Goal: Task Accomplishment & Management: Manage account settings

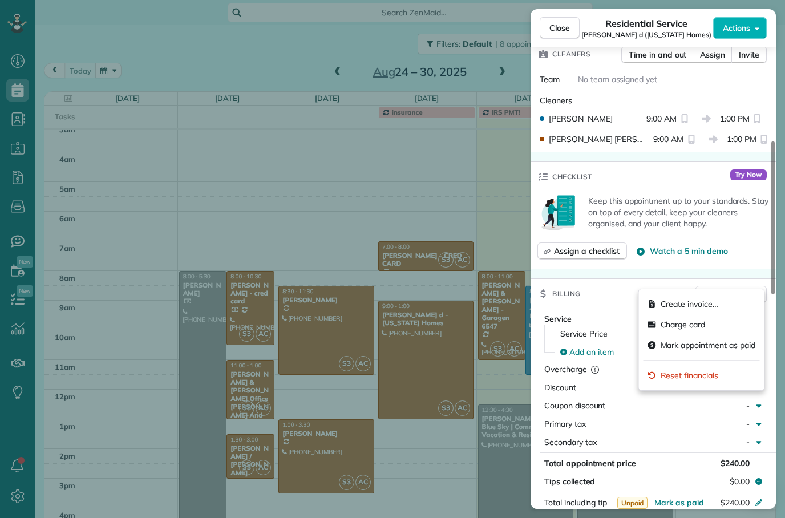
scroll to position [314, 0]
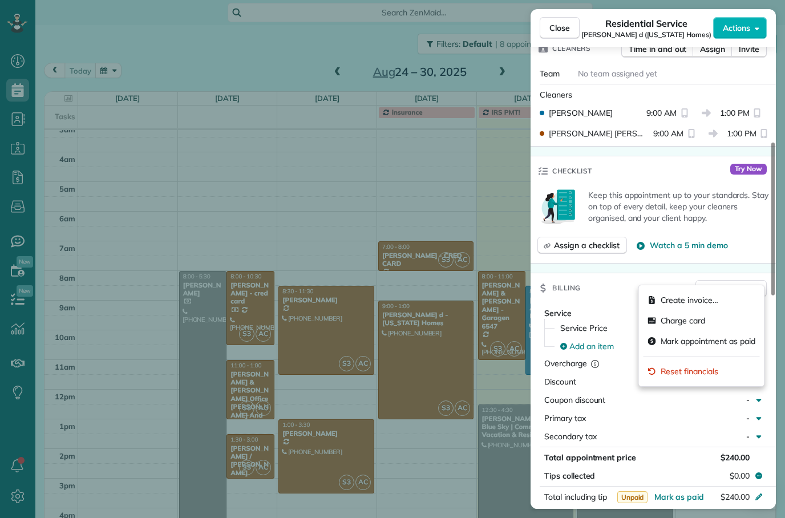
click at [612, 274] on div "Billing Billing actions" at bounding box center [653, 288] width 245 height 30
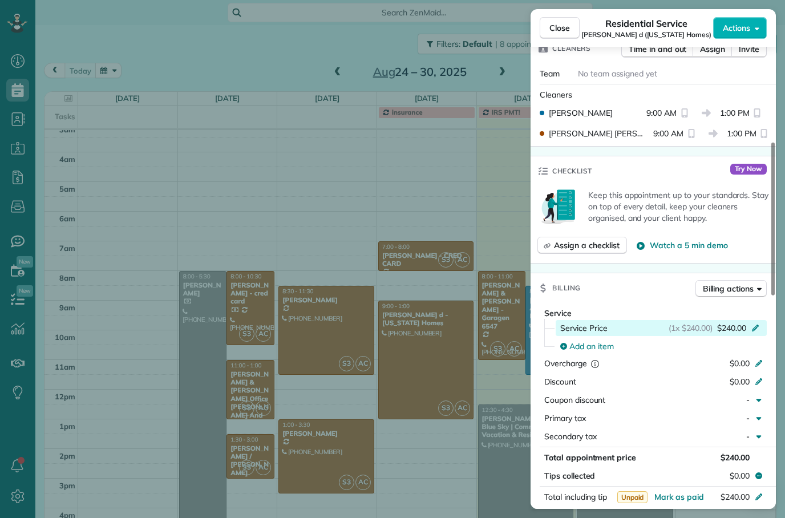
click at [754, 322] on icon at bounding box center [755, 326] width 9 height 9
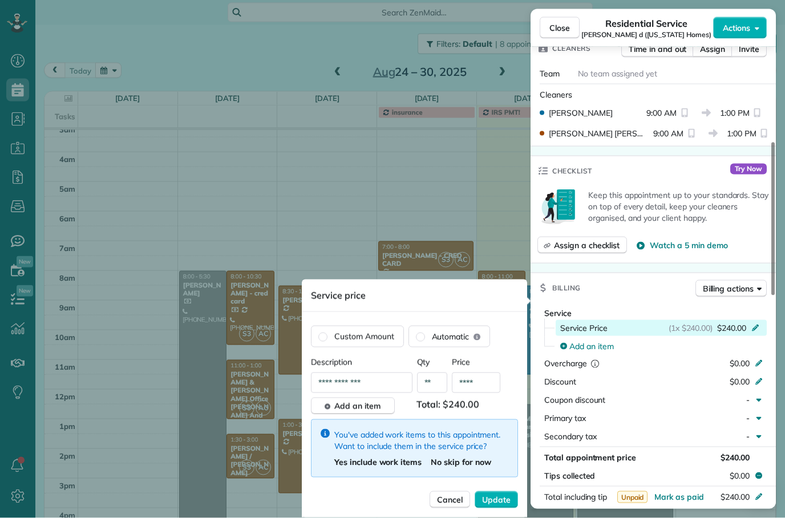
scroll to position [0, 0]
click at [452, 497] on span "Cancel" at bounding box center [450, 499] width 26 height 11
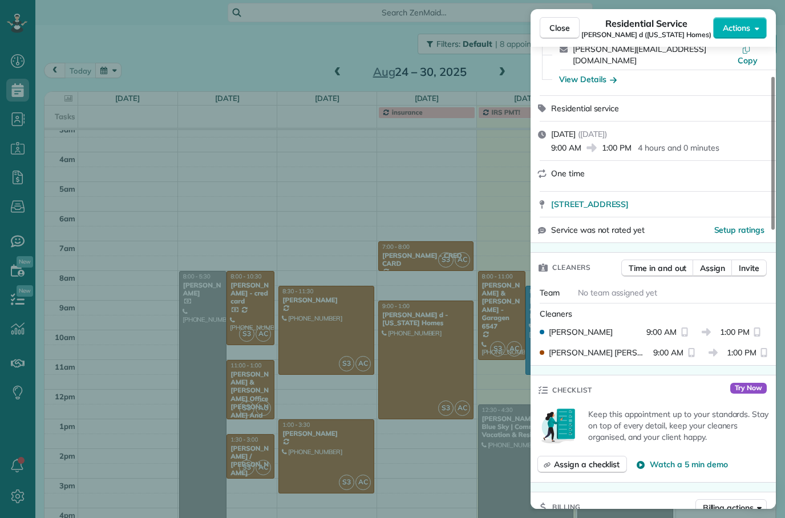
scroll to position [95, 0]
click at [557, 28] on span "Close" at bounding box center [560, 27] width 21 height 11
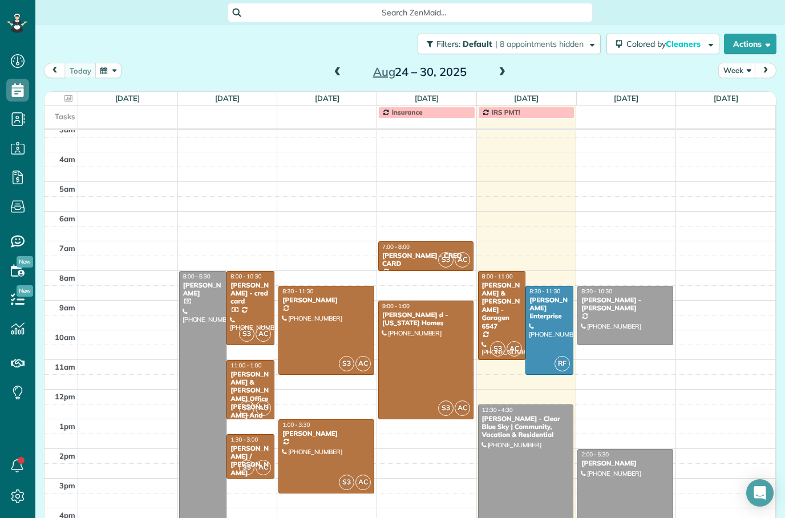
click at [429, 370] on div at bounding box center [426, 360] width 94 height 118
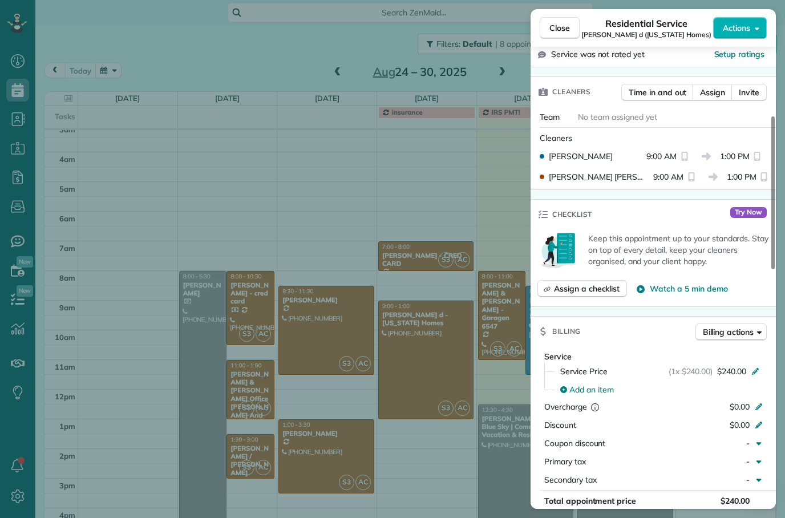
scroll to position [285, 0]
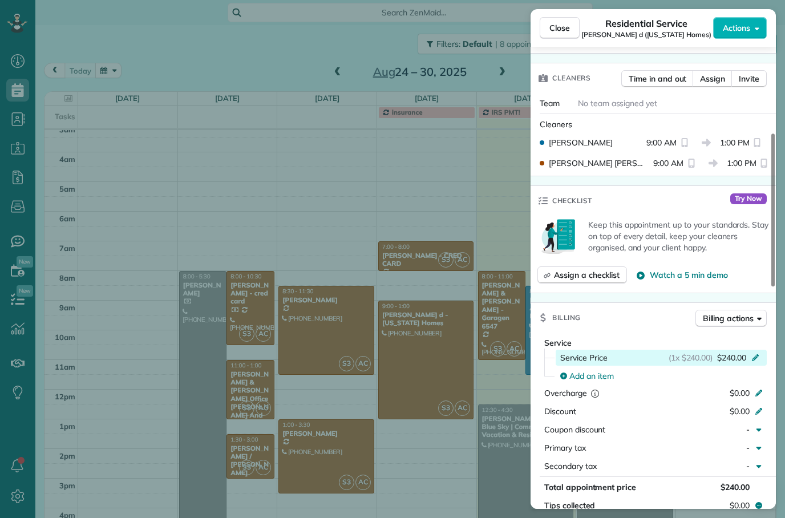
click at [752, 352] on div "(1x $240.00) $240.00" at bounding box center [716, 357] width 95 height 11
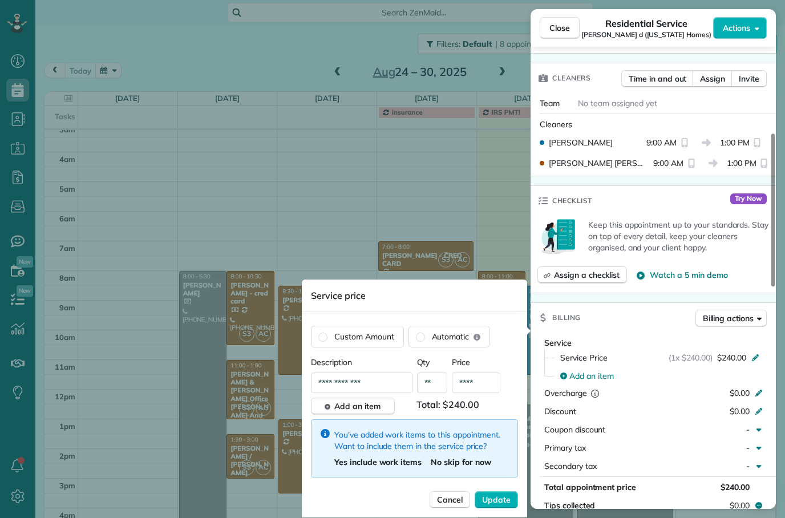
click at [475, 385] on input "****" at bounding box center [476, 383] width 49 height 21
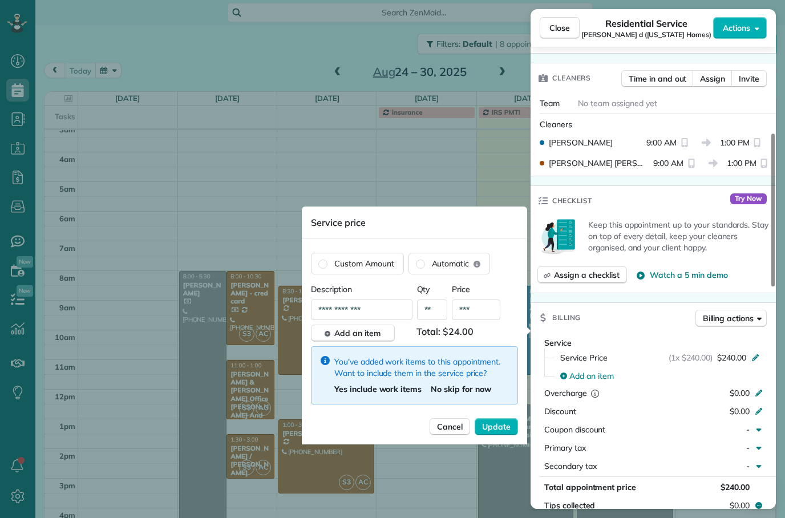
type input "**"
type input "****"
click at [501, 428] on span "Update" at bounding box center [496, 426] width 29 height 11
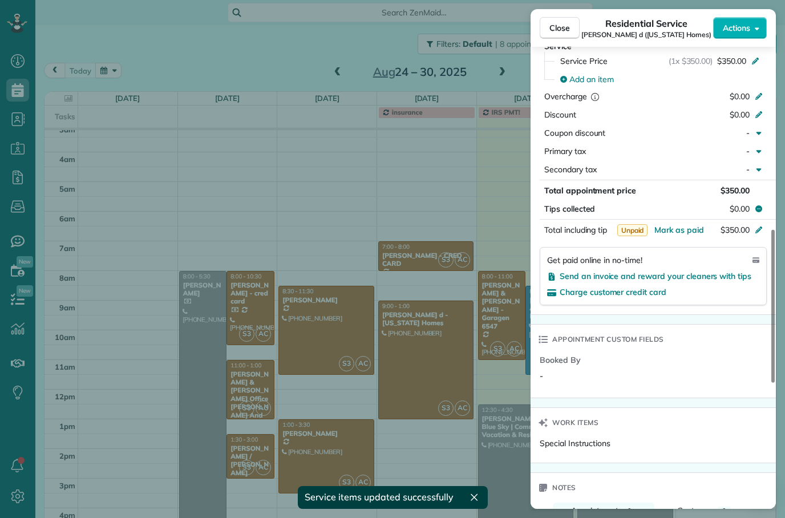
scroll to position [581, 0]
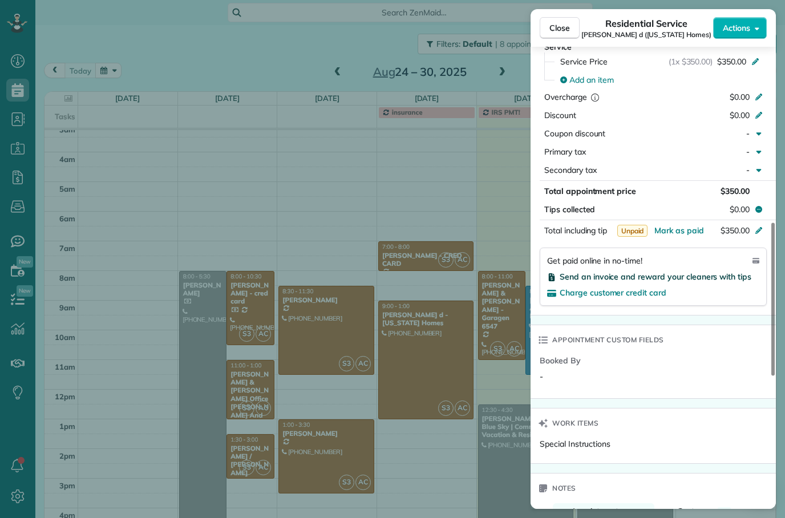
click at [673, 272] on span "Send an invoice and reward your cleaners with tips" at bounding box center [656, 277] width 192 height 10
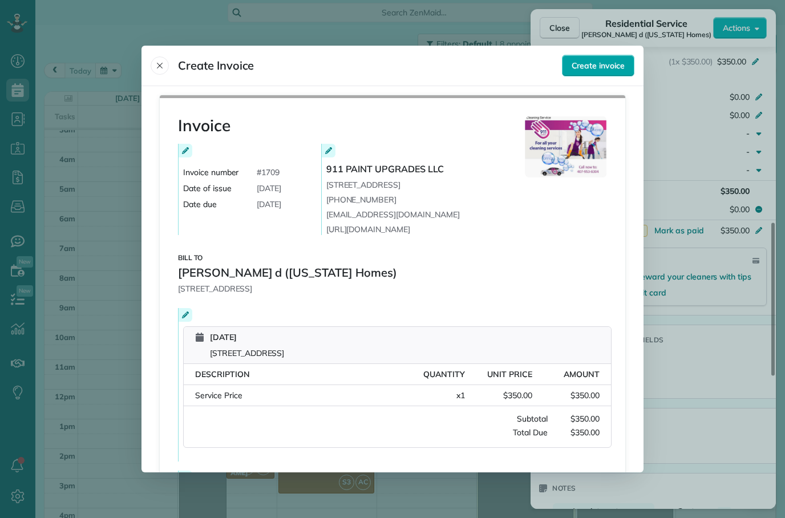
click at [596, 60] on span "Create invoice" at bounding box center [598, 65] width 53 height 11
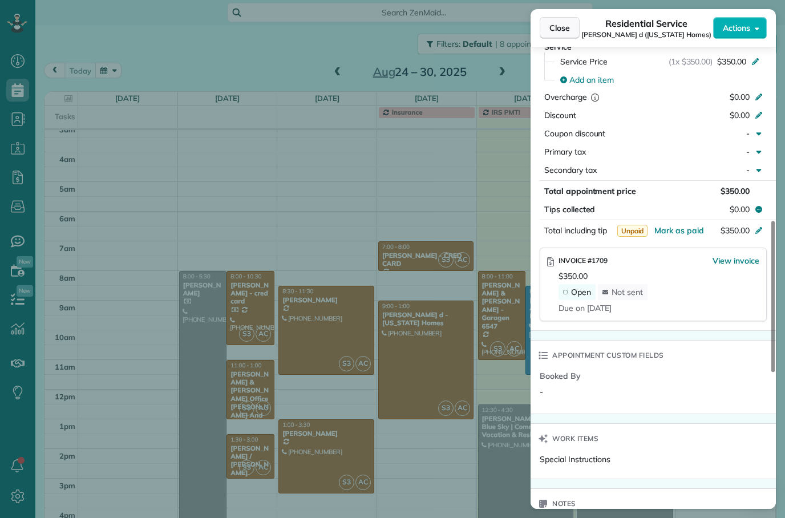
click at [556, 24] on span "Close" at bounding box center [560, 27] width 21 height 11
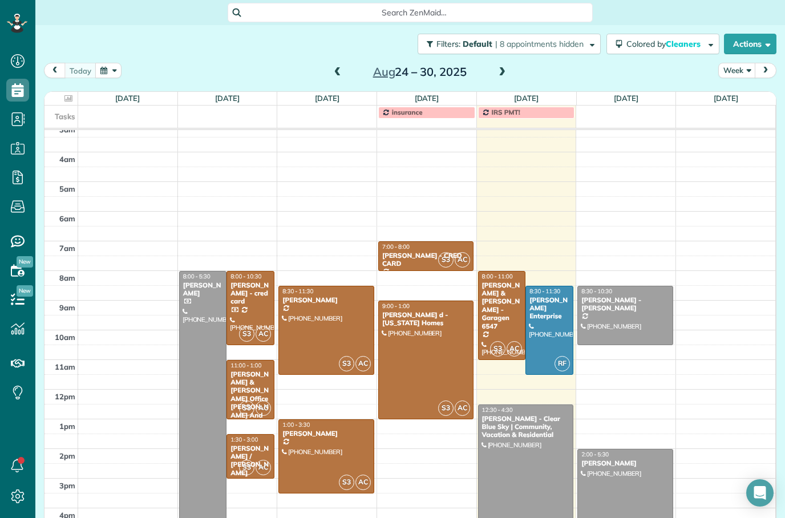
click at [556, 338] on div at bounding box center [549, 330] width 47 height 88
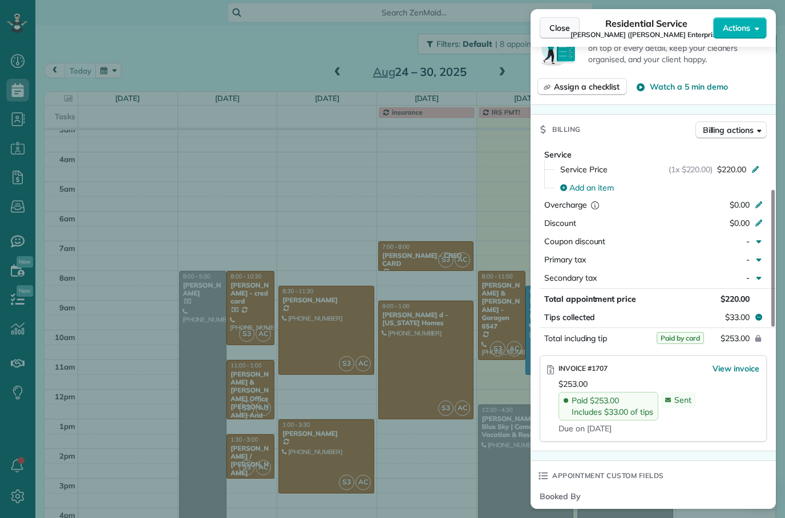
click at [555, 31] on span "Close" at bounding box center [560, 27] width 21 height 11
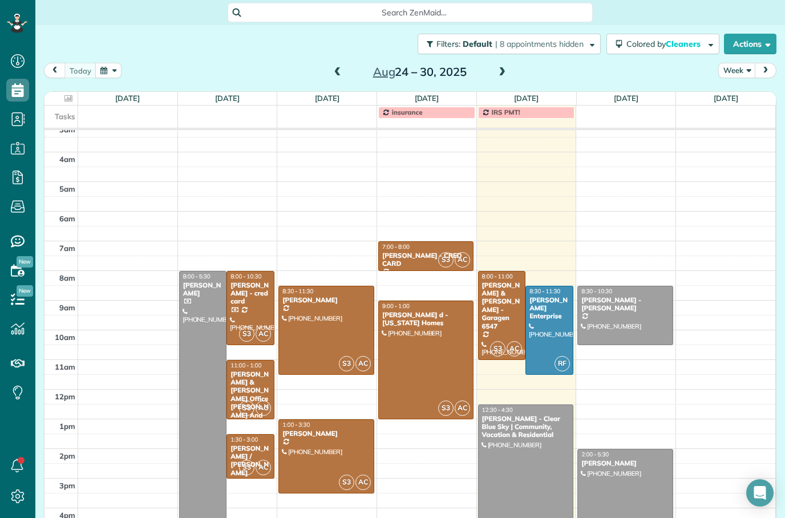
scroll to position [528, 0]
click at [536, 454] on div at bounding box center [526, 464] width 94 height 118
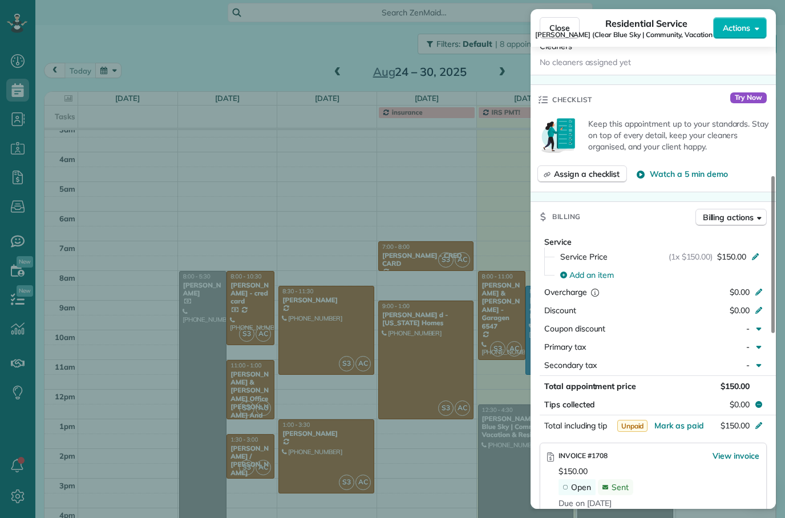
scroll to position [417, 0]
click at [565, 25] on span "Close" at bounding box center [560, 27] width 21 height 11
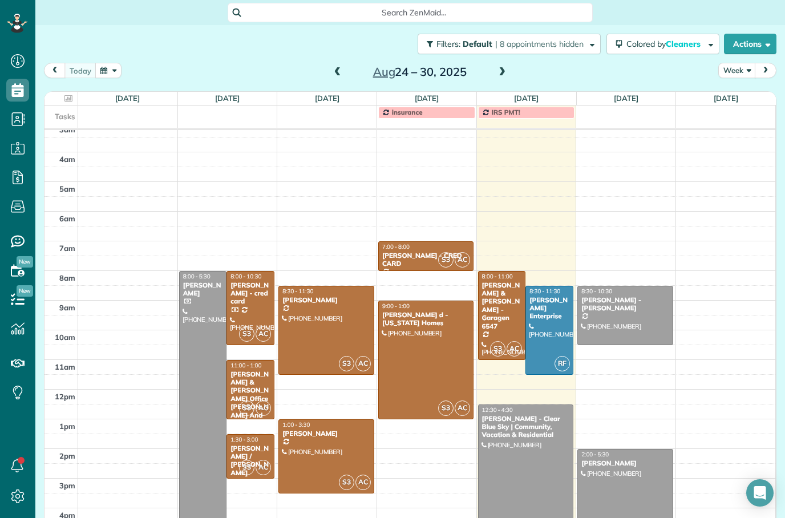
click at [676, 356] on td at bounding box center [427, 352] width 698 height 15
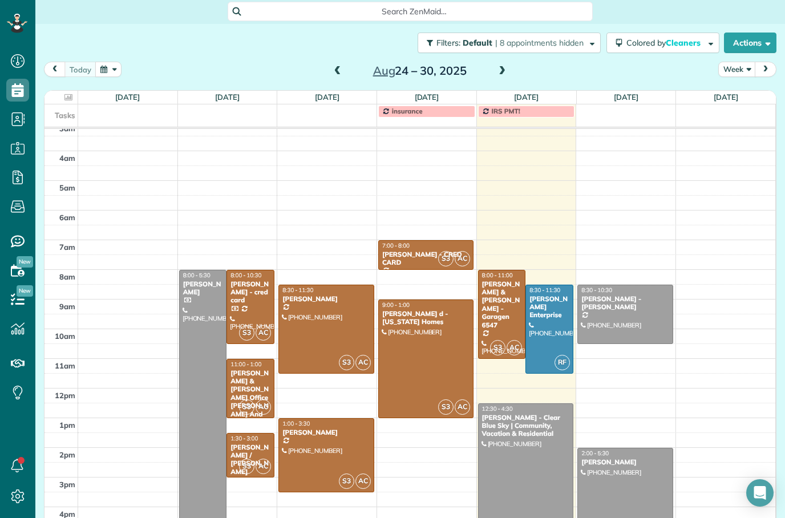
click at [643, 316] on div at bounding box center [625, 314] width 94 height 58
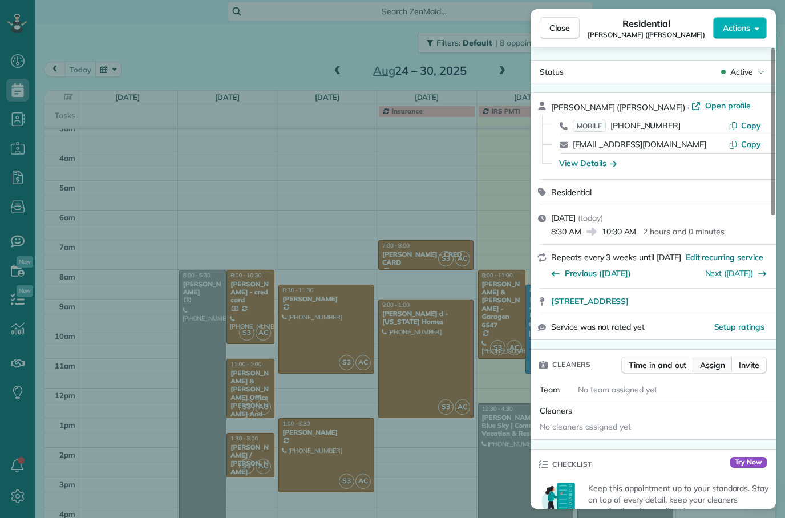
click at [709, 367] on span "Assign" at bounding box center [712, 364] width 25 height 11
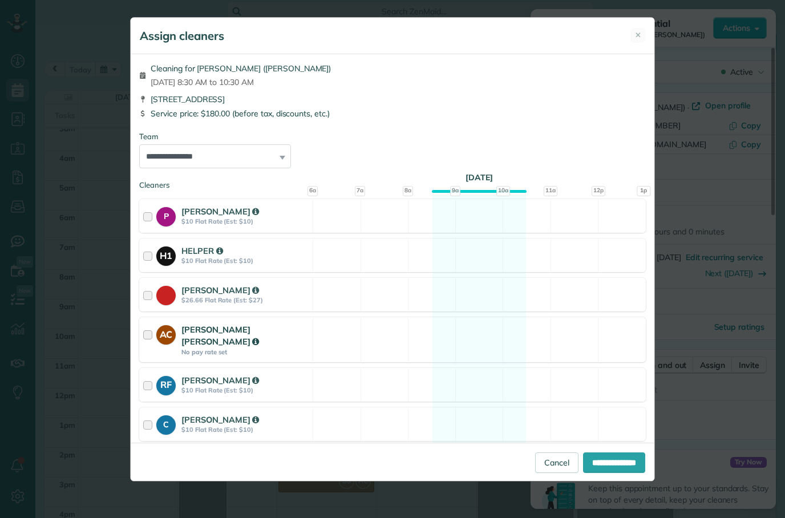
click at [284, 328] on div "[PERSON_NAME] [PERSON_NAME]" at bounding box center [245, 336] width 128 height 25
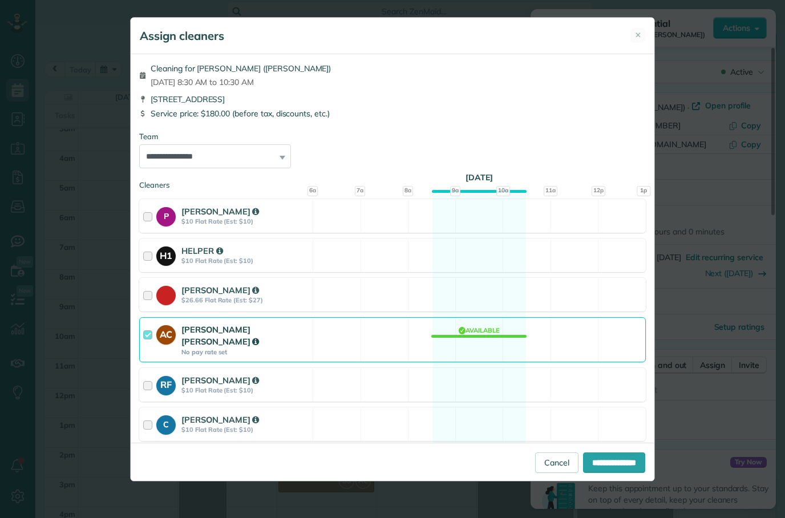
click at [301, 453] on div "[PERSON_NAME]" at bounding box center [245, 459] width 128 height 12
click at [605, 473] on input "**********" at bounding box center [614, 463] width 62 height 21
type input "**********"
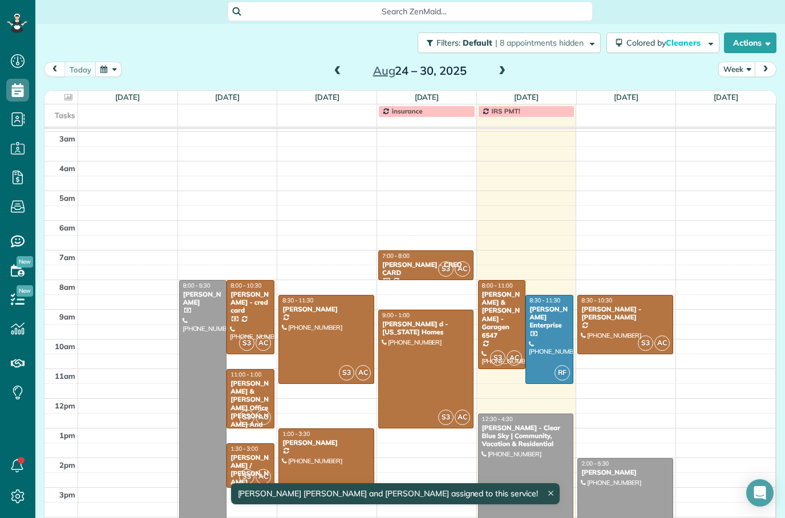
scroll to position [27, 0]
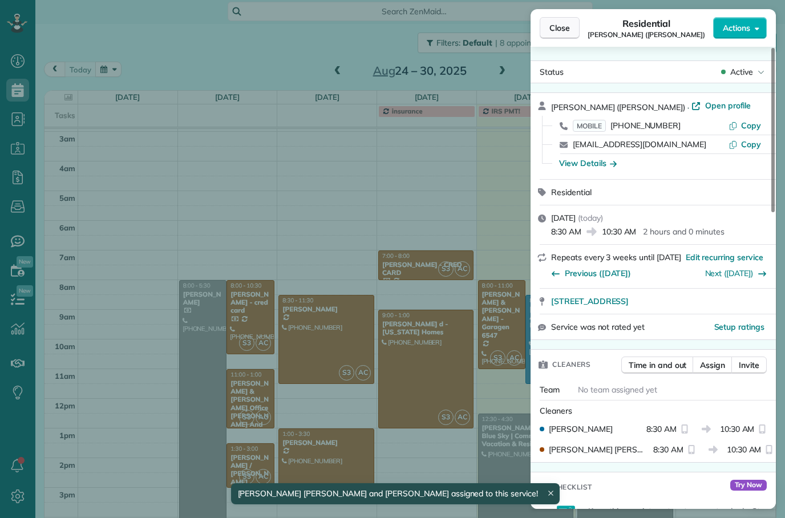
click at [565, 29] on span "Close" at bounding box center [560, 27] width 21 height 11
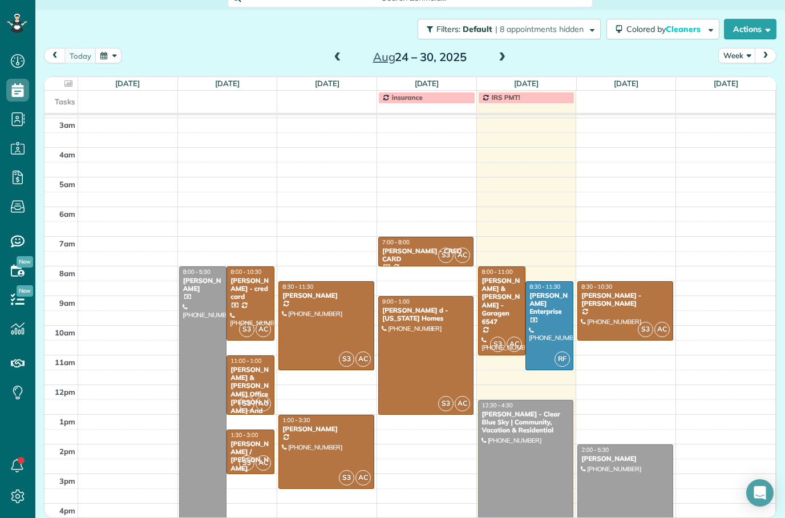
scroll to position [15, 0]
click at [507, 60] on span at bounding box center [502, 57] width 13 height 10
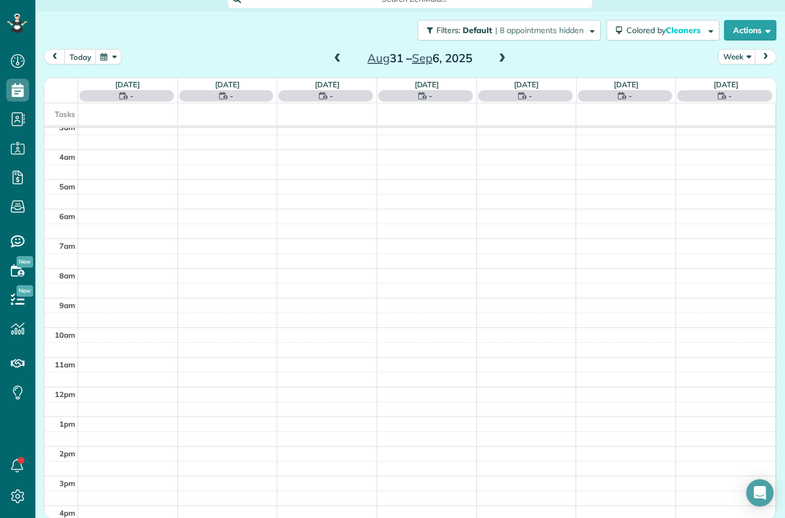
scroll to position [37, 0]
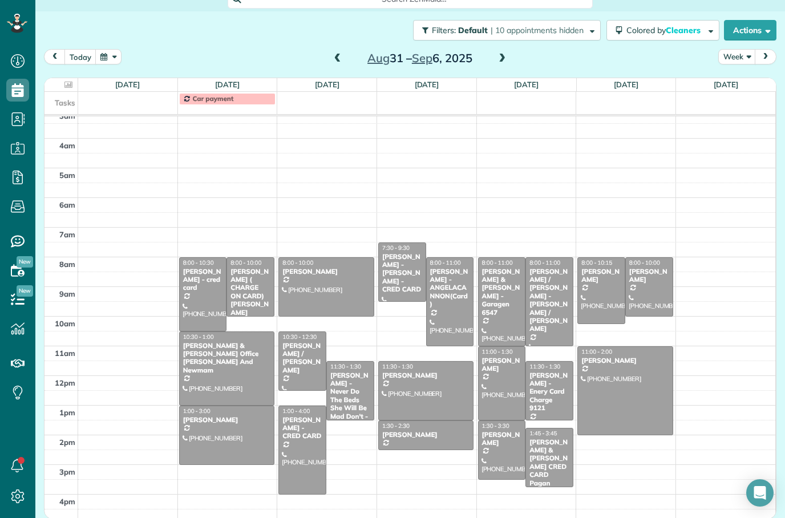
click at [342, 56] on span at bounding box center [338, 59] width 13 height 10
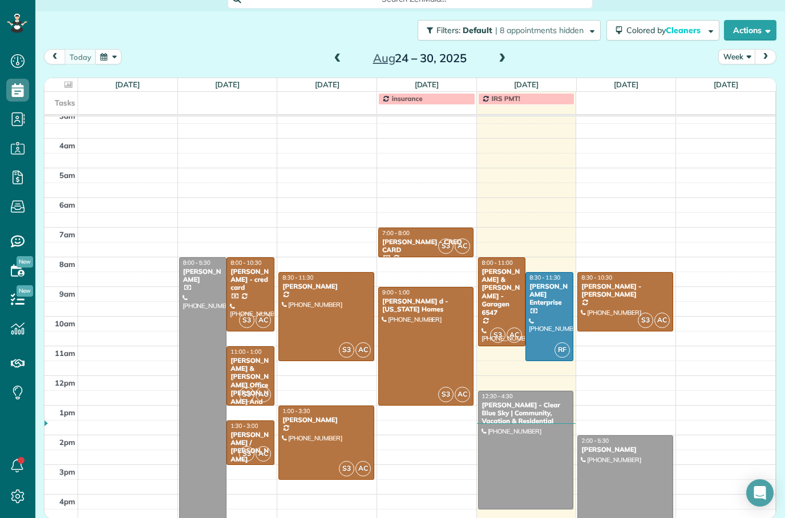
click at [637, 301] on div at bounding box center [625, 302] width 94 height 58
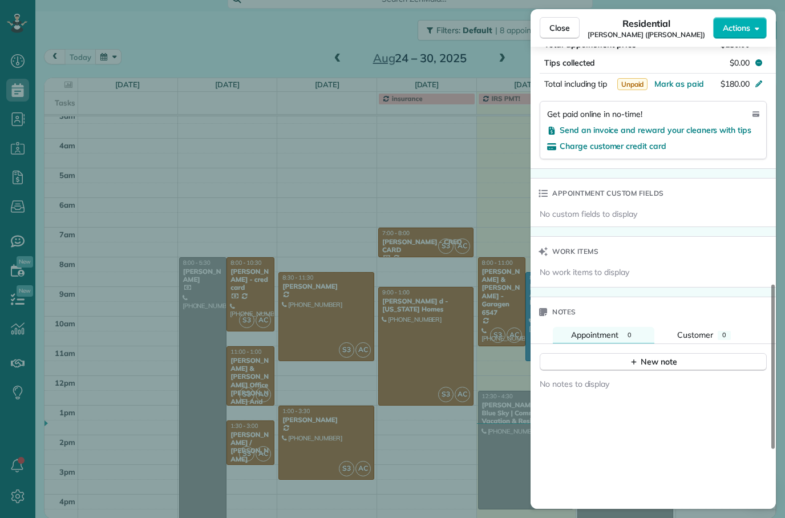
scroll to position [732, 0]
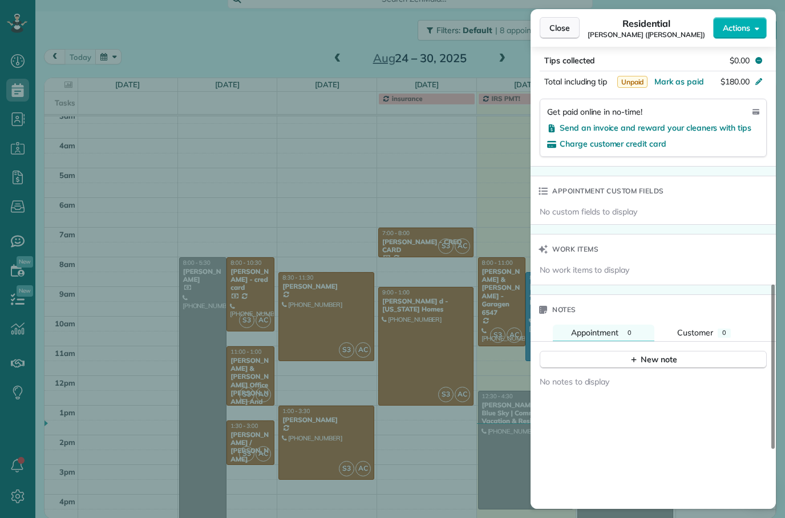
click at [559, 29] on span "Close" at bounding box center [560, 27] width 21 height 11
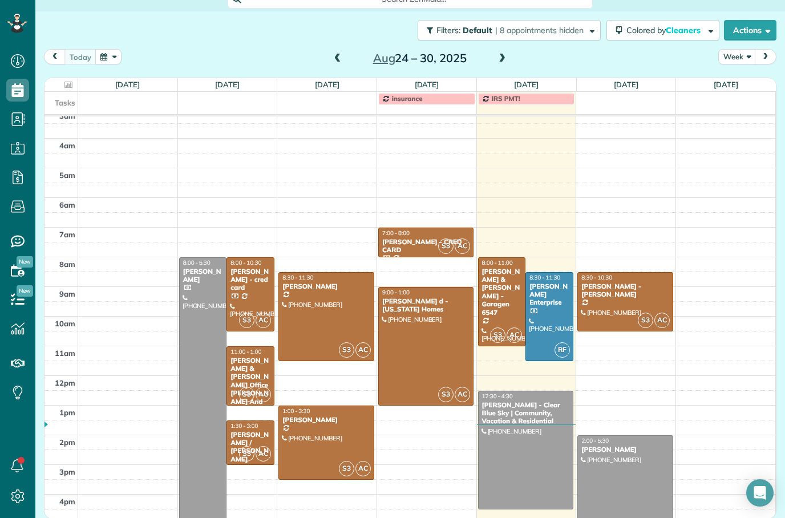
click at [638, 296] on div "[PERSON_NAME] - [PERSON_NAME]" at bounding box center [625, 290] width 88 height 17
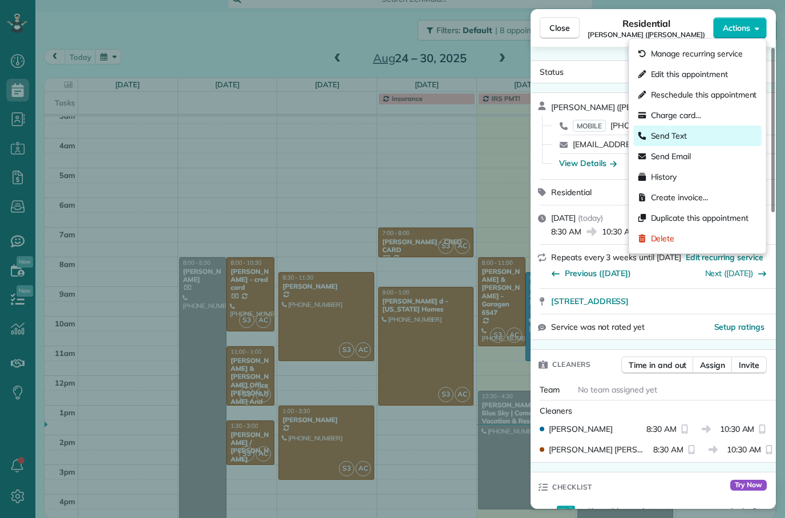
click at [693, 139] on div "Send Text" at bounding box center [698, 136] width 128 height 21
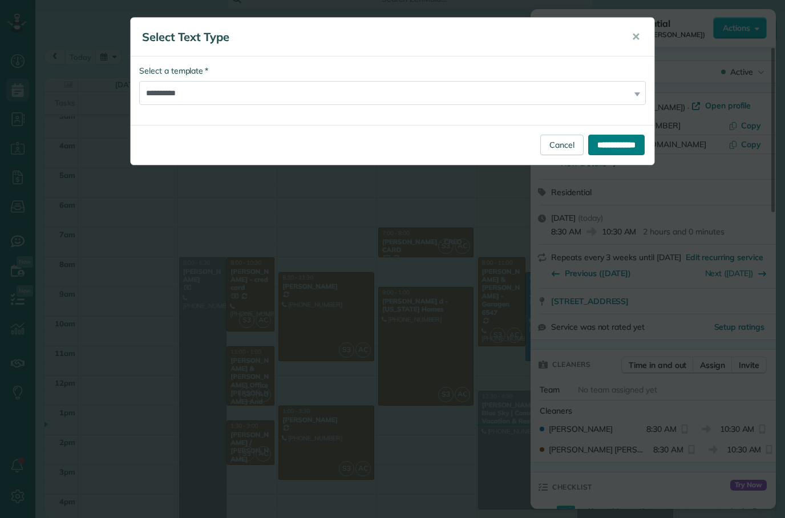
click at [613, 144] on input "**********" at bounding box center [616, 145] width 56 height 21
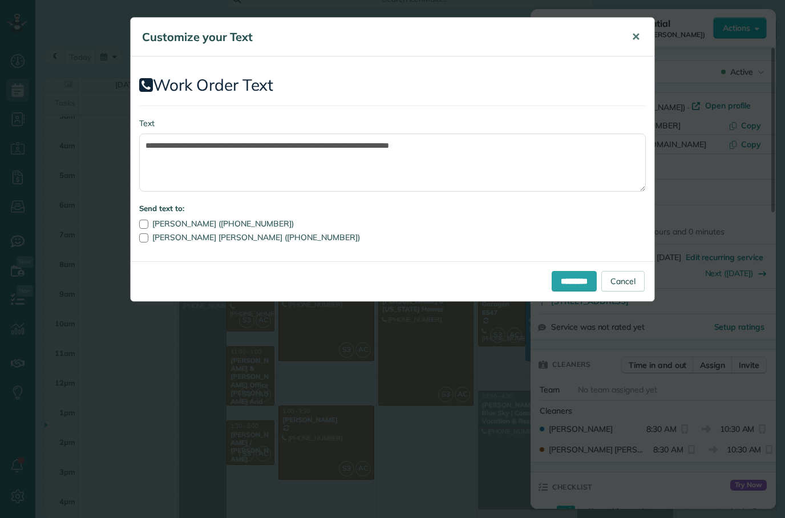
click at [635, 33] on span "✕" at bounding box center [636, 36] width 9 height 13
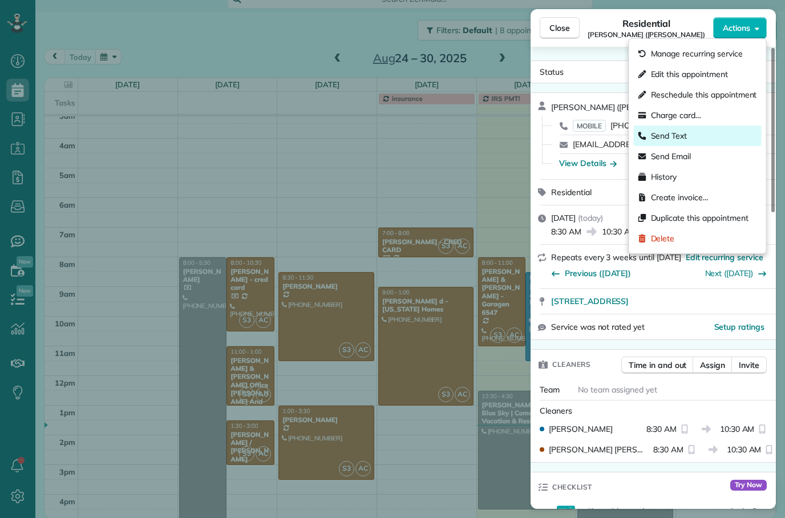
click at [689, 135] on div "Send Text" at bounding box center [698, 136] width 128 height 21
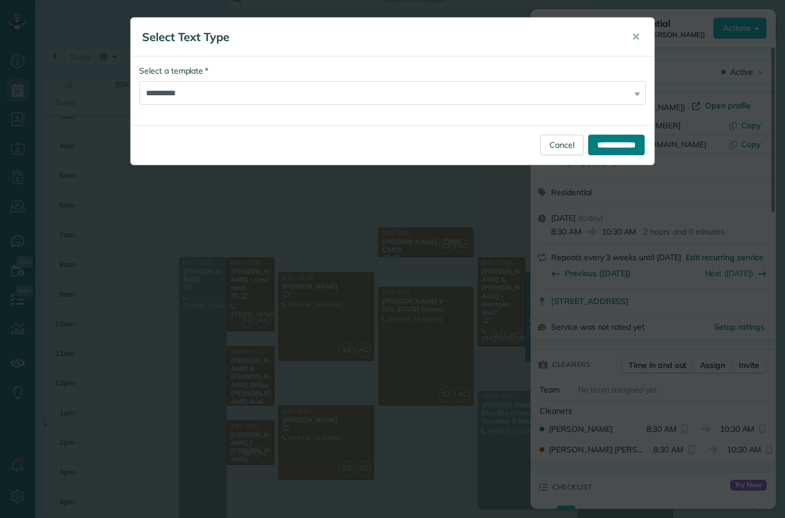
click at [619, 147] on input "**********" at bounding box center [616, 145] width 56 height 21
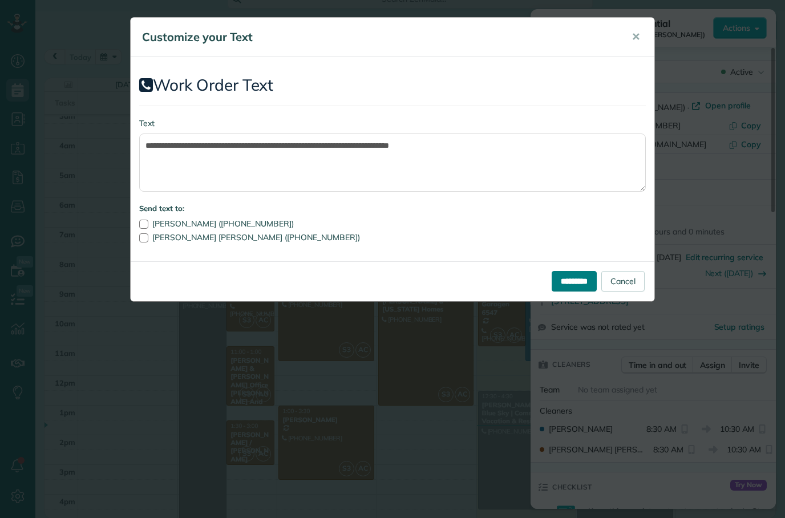
click at [574, 280] on input "*********" at bounding box center [574, 281] width 45 height 21
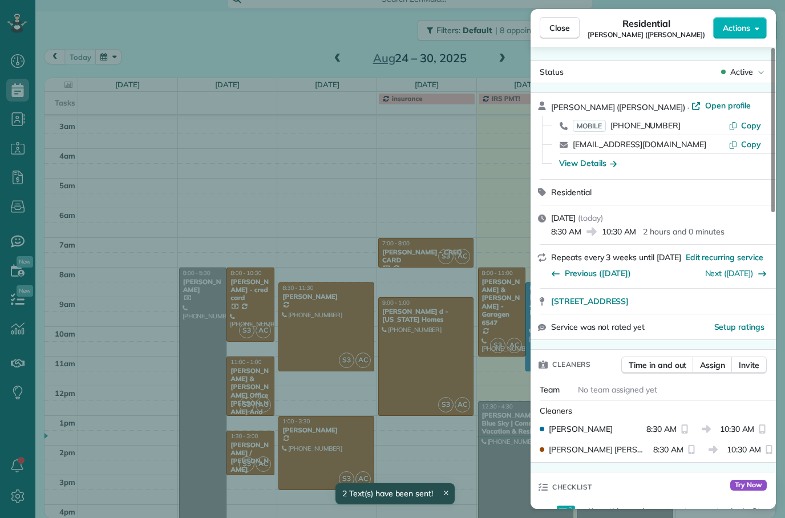
scroll to position [27, 0]
click at [558, 28] on span "Close" at bounding box center [560, 27] width 21 height 11
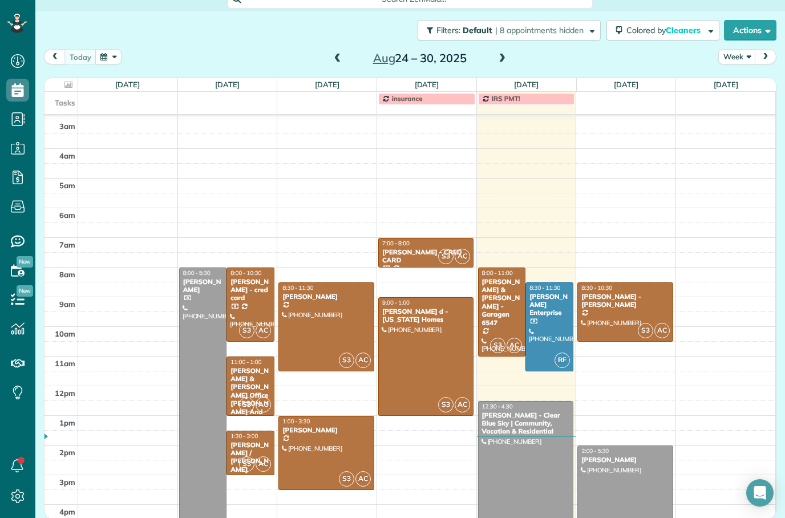
click at [502, 59] on span at bounding box center [502, 59] width 13 height 10
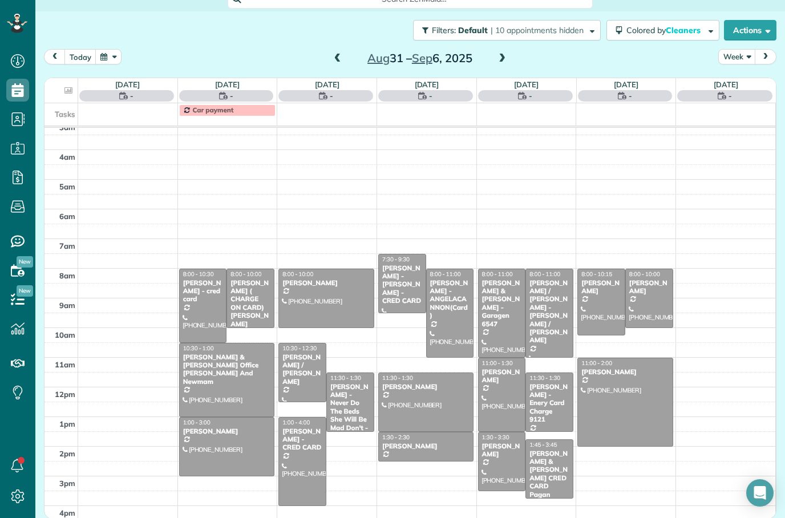
scroll to position [37, 0]
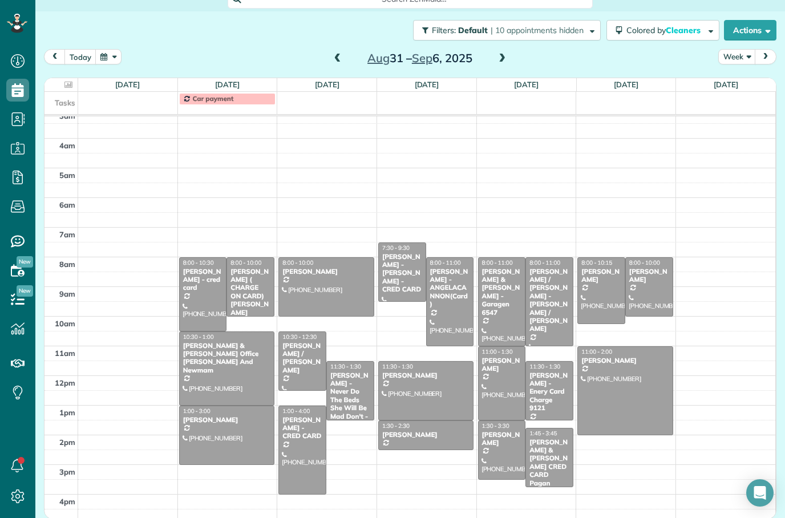
click at [447, 437] on div "[PERSON_NAME]" at bounding box center [426, 435] width 88 height 8
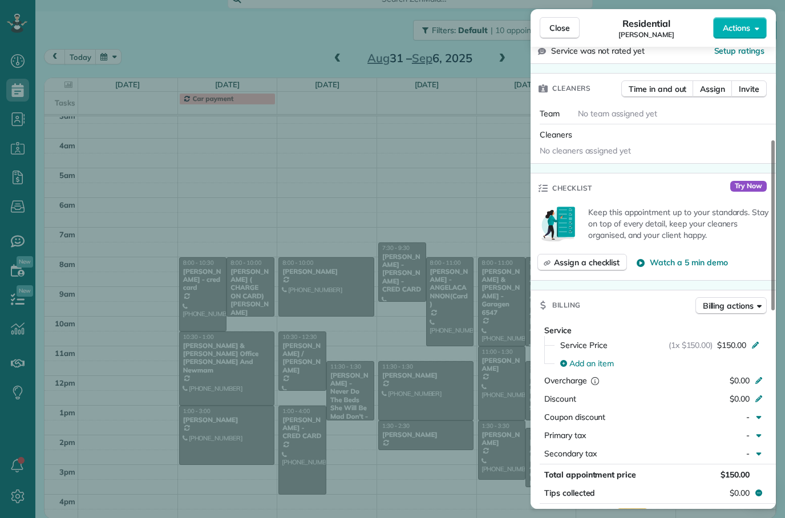
scroll to position [291, 0]
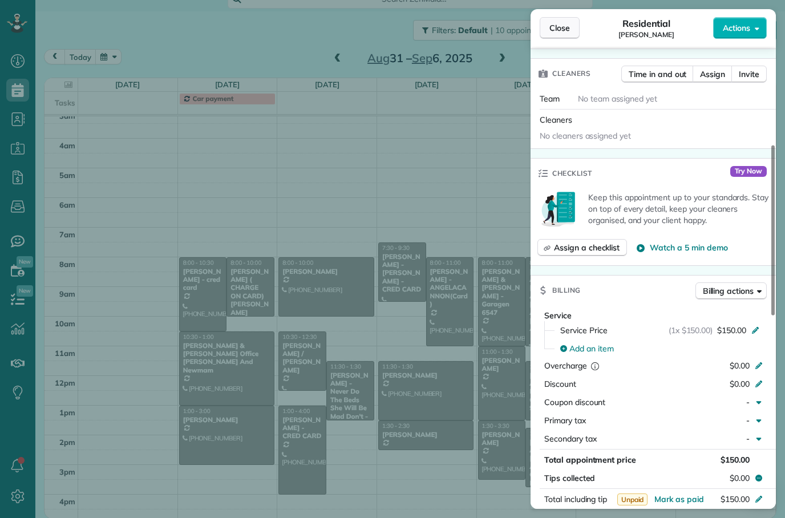
click at [552, 26] on span "Close" at bounding box center [560, 27] width 21 height 11
